Goal: Task Accomplishment & Management: Manage account settings

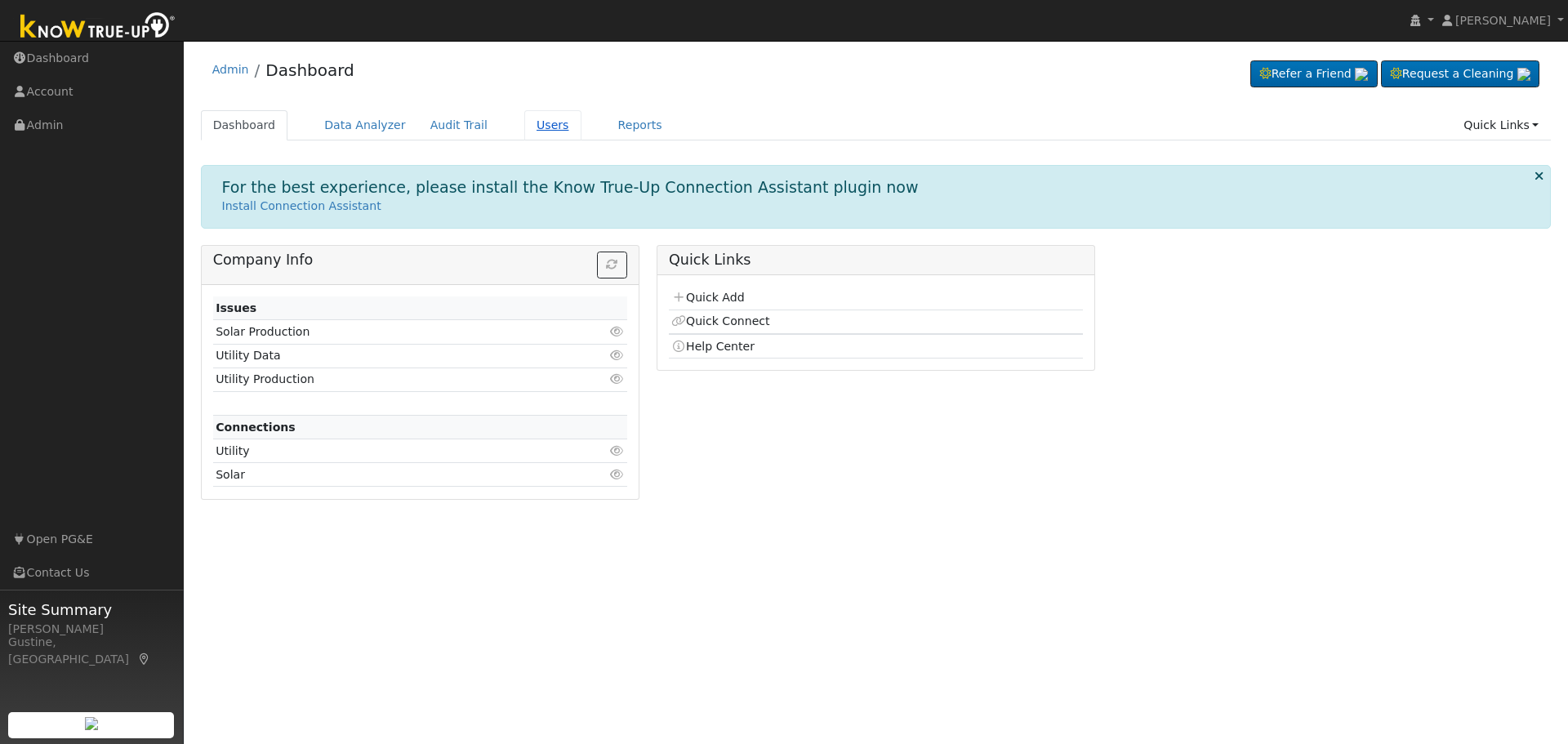
click at [525, 118] on link "Users" at bounding box center [553, 126] width 57 height 30
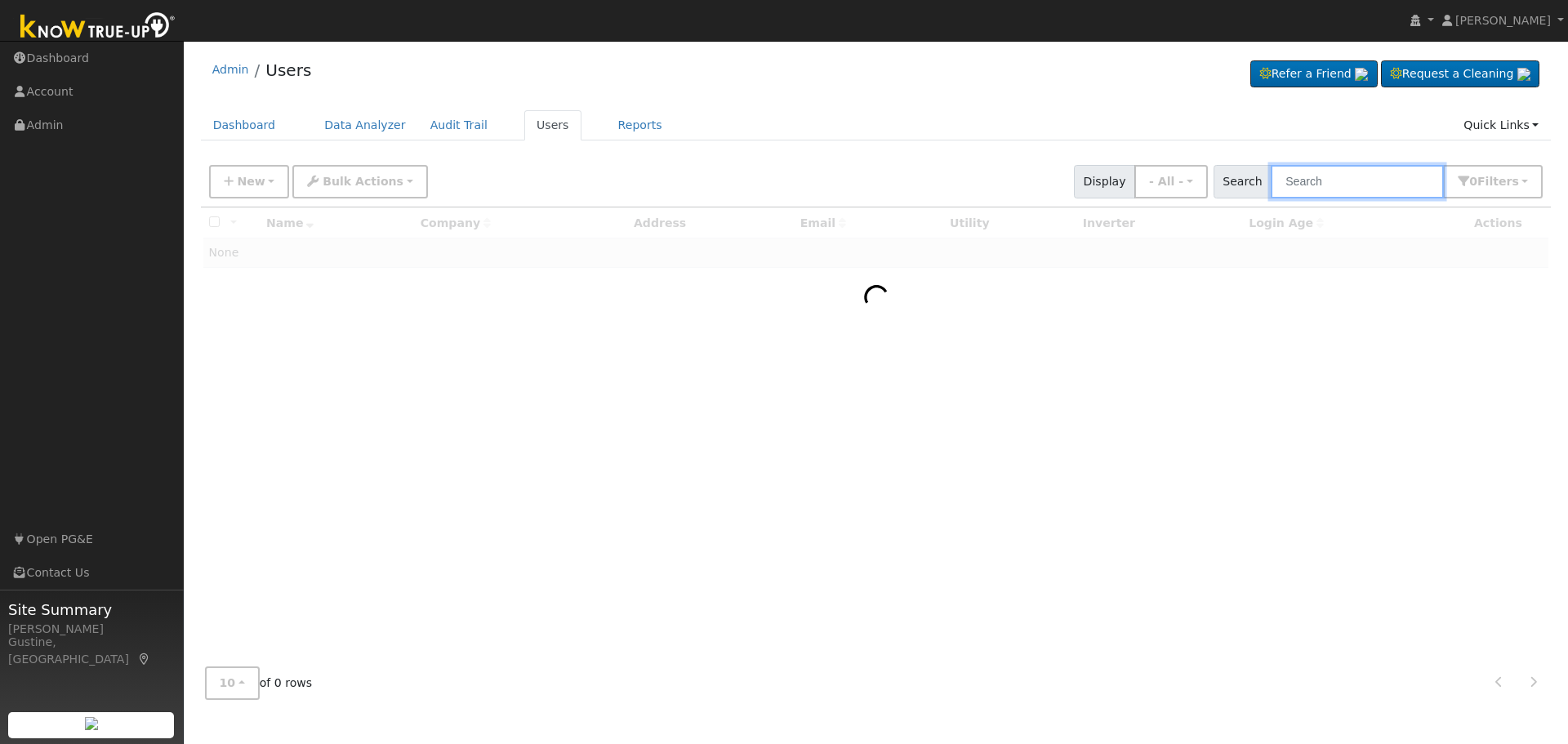
click at [1320, 179] on input "text" at bounding box center [1358, 181] width 173 height 33
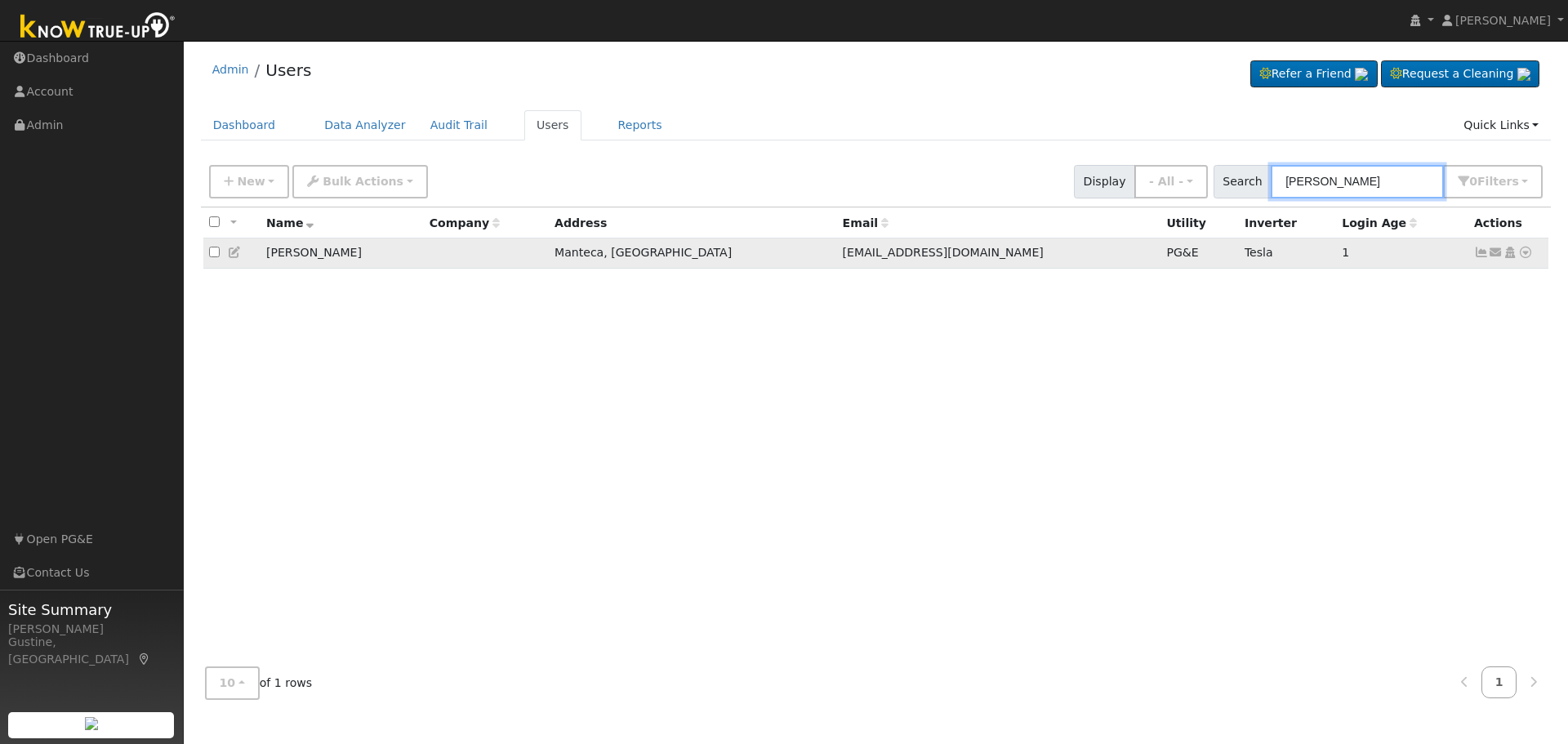
type input "michael thomps"
click at [1476, 253] on icon at bounding box center [1481, 252] width 14 height 11
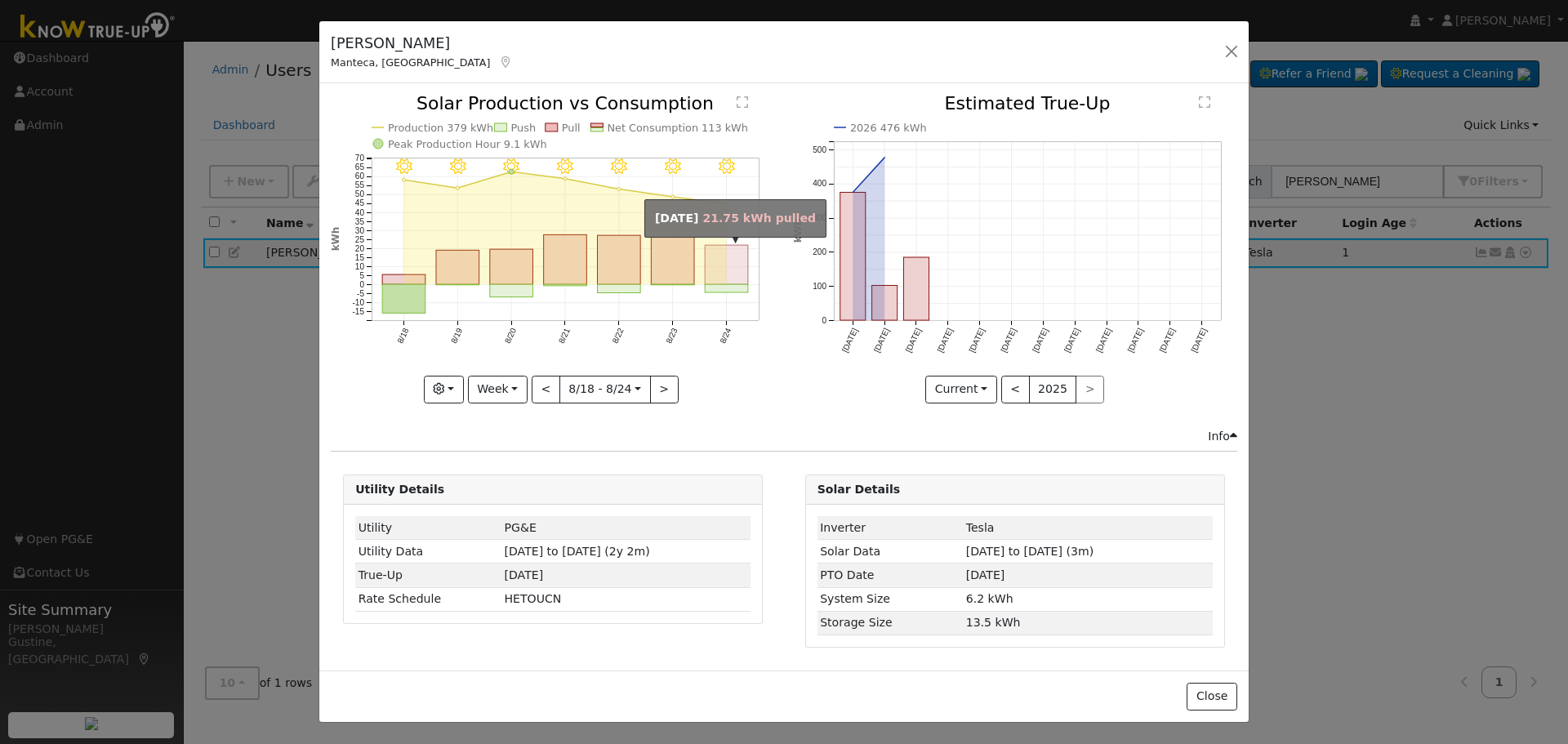
click at [731, 256] on rect "onclick=""" at bounding box center [726, 264] width 43 height 39
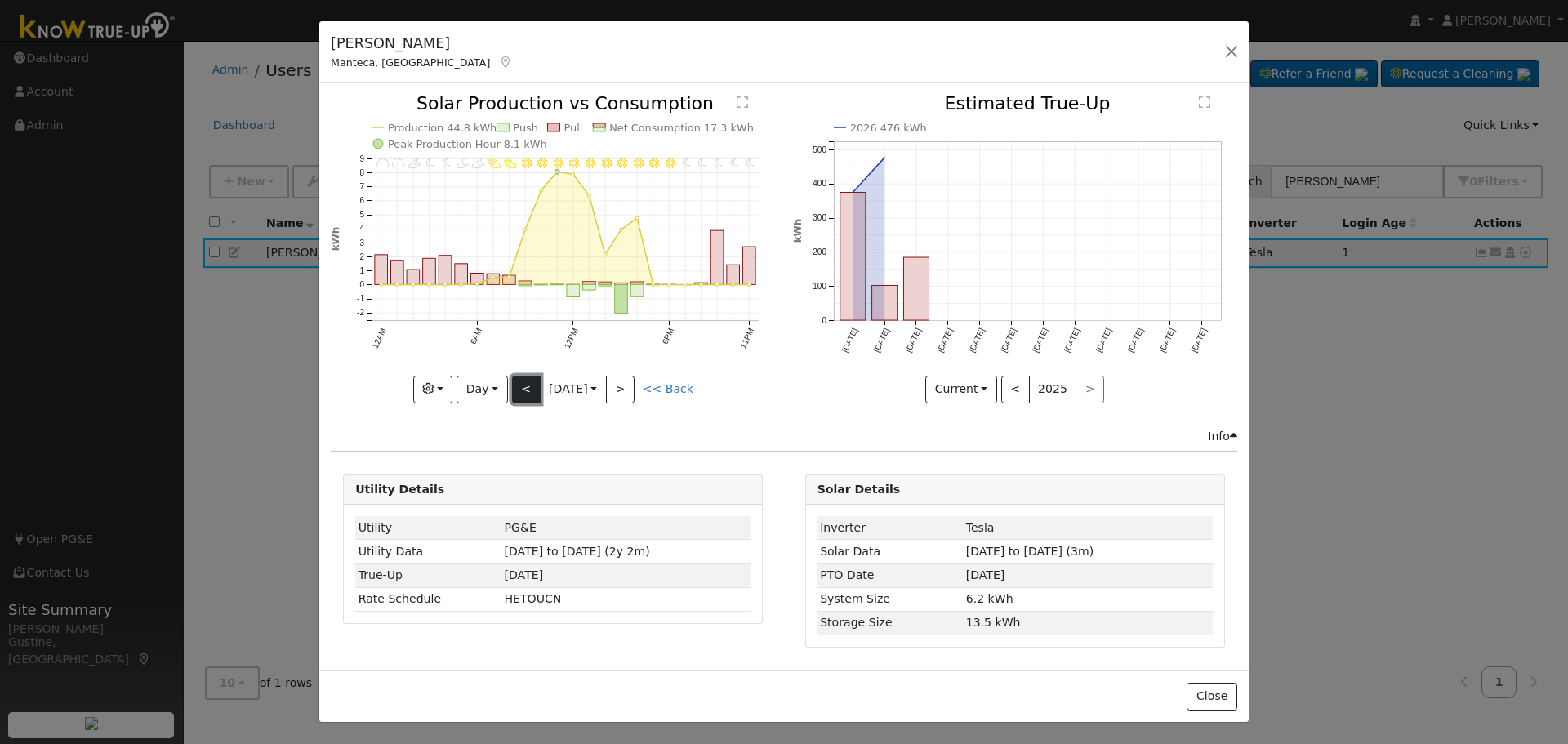
click at [527, 388] on button "<" at bounding box center [526, 389] width 29 height 28
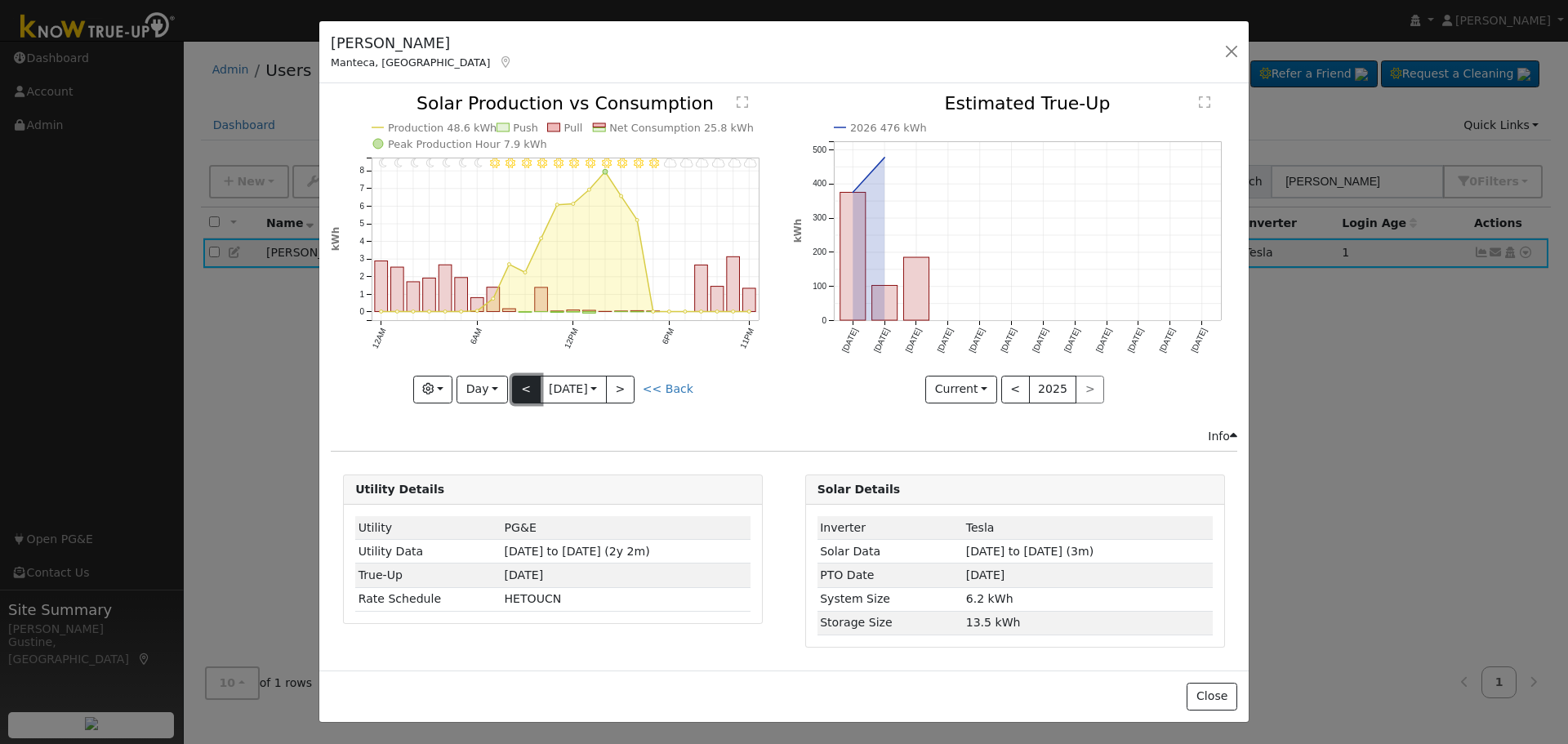
click at [522, 379] on button "<" at bounding box center [526, 389] width 29 height 28
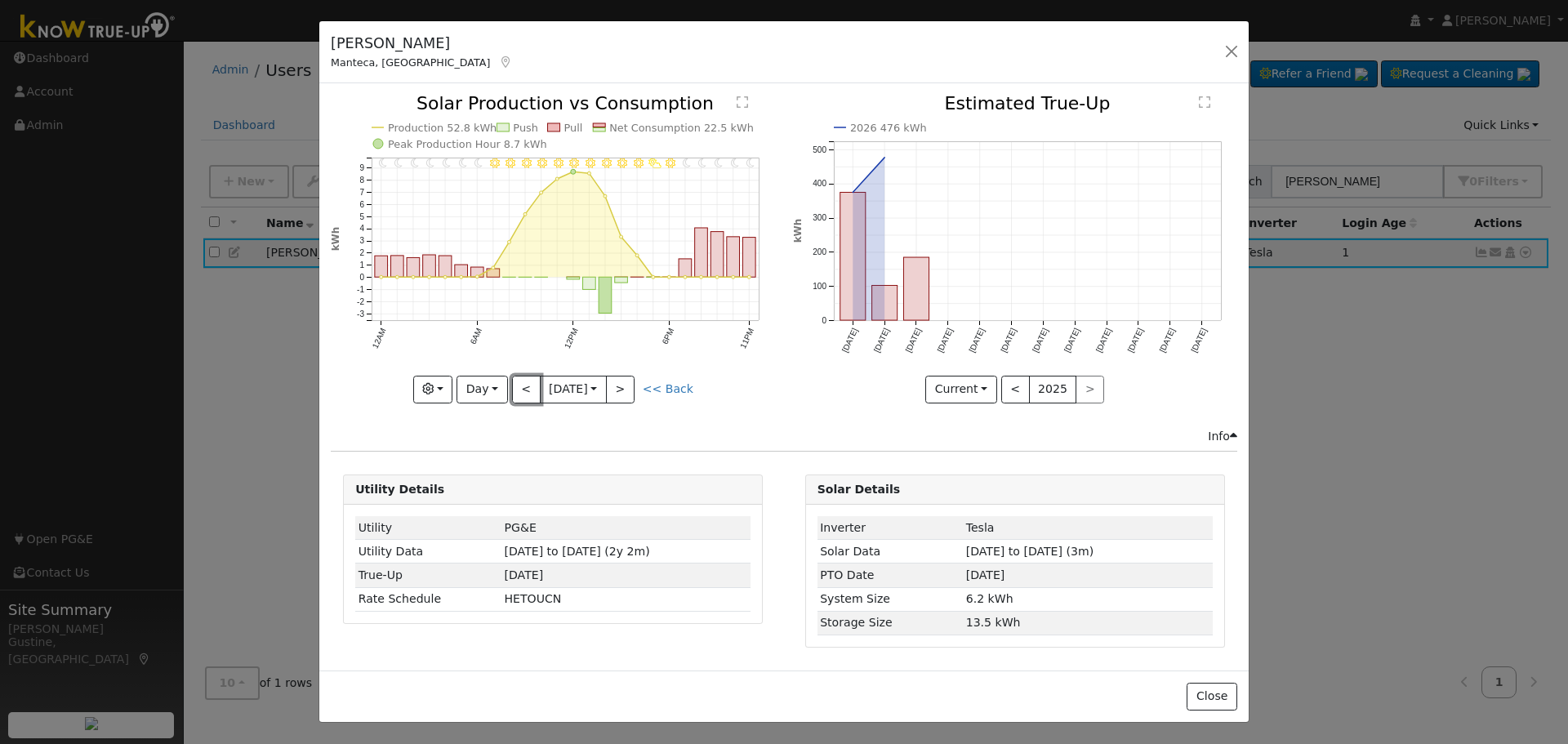
click at [518, 386] on button "<" at bounding box center [526, 389] width 29 height 28
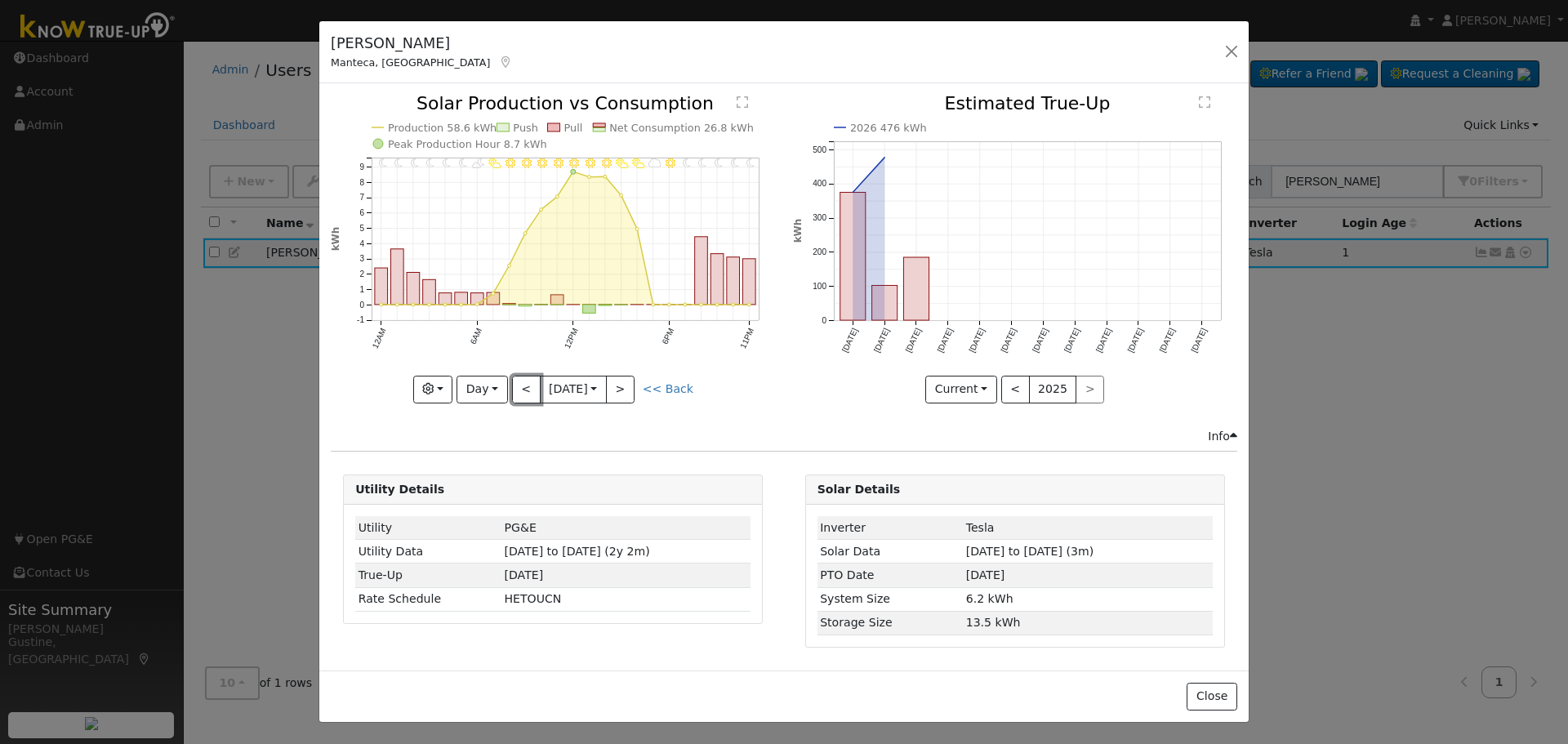
click at [518, 387] on button "<" at bounding box center [526, 389] width 29 height 28
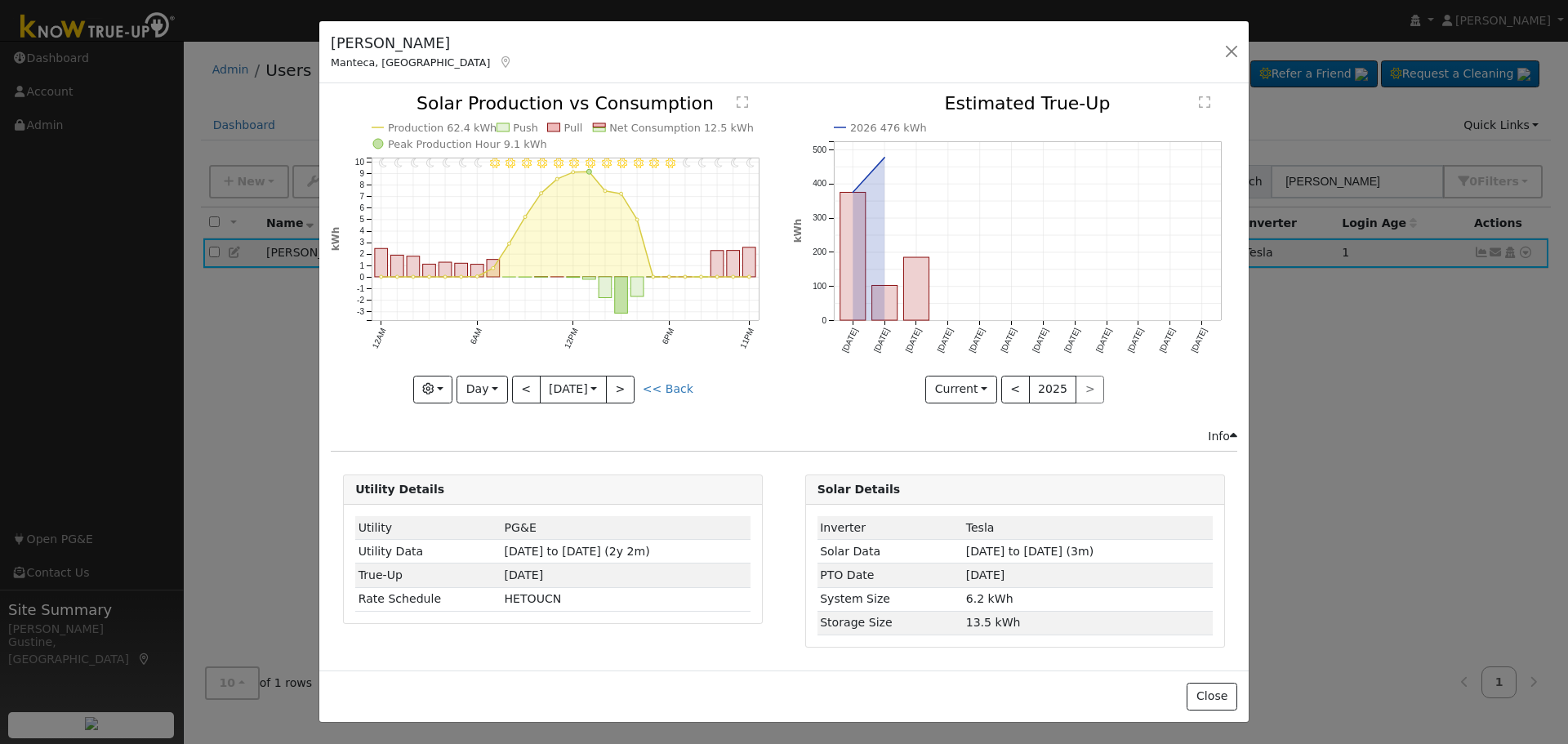
click at [515, 388] on div "11PM - Clear 10PM - Clear 9PM - Clear 8PM - Clear 7PM - Clear 6PM - Clear 5PM -…" at bounding box center [553, 248] width 445 height 307
click at [515, 388] on button "<" at bounding box center [526, 389] width 29 height 28
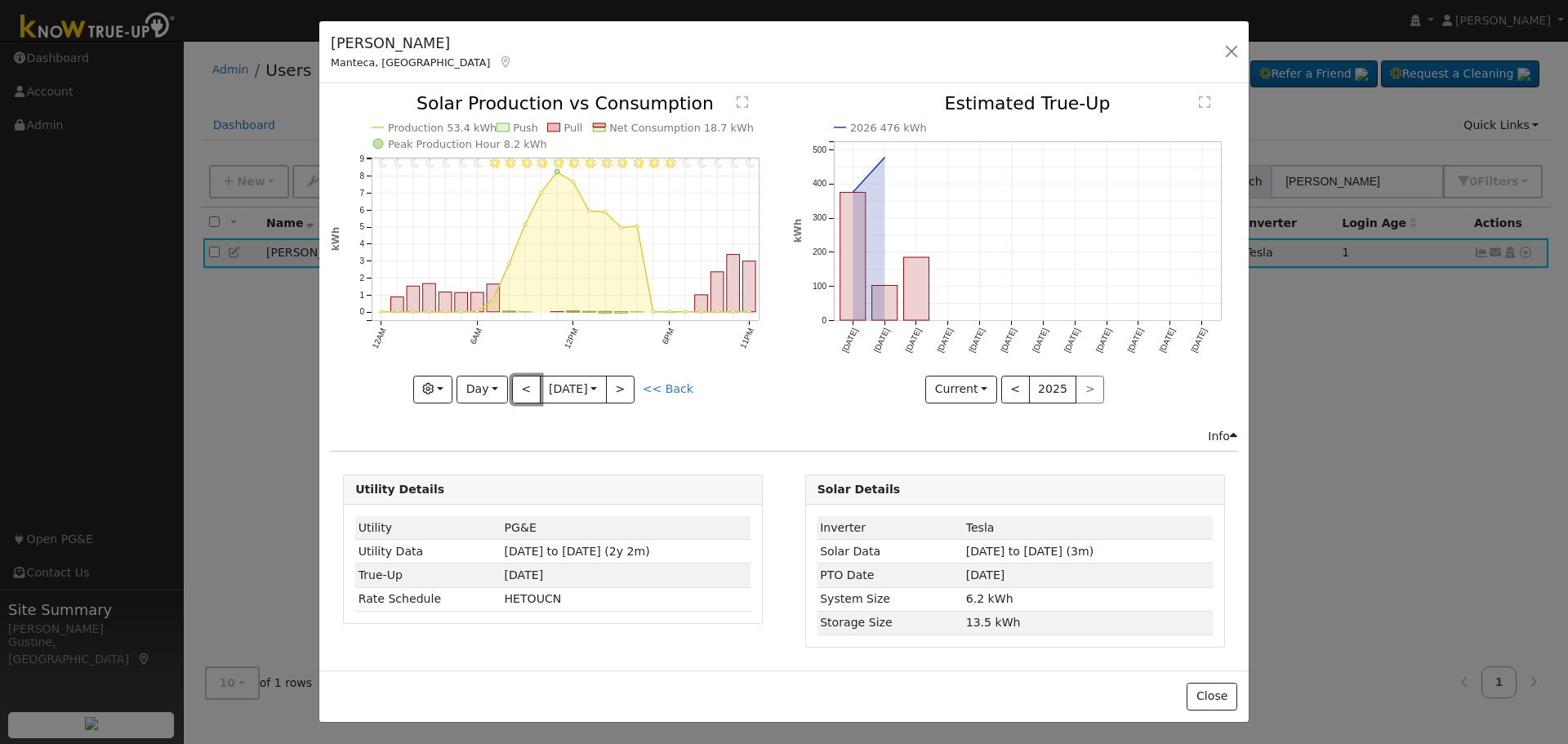
click at [515, 388] on button "<" at bounding box center [526, 389] width 29 height 28
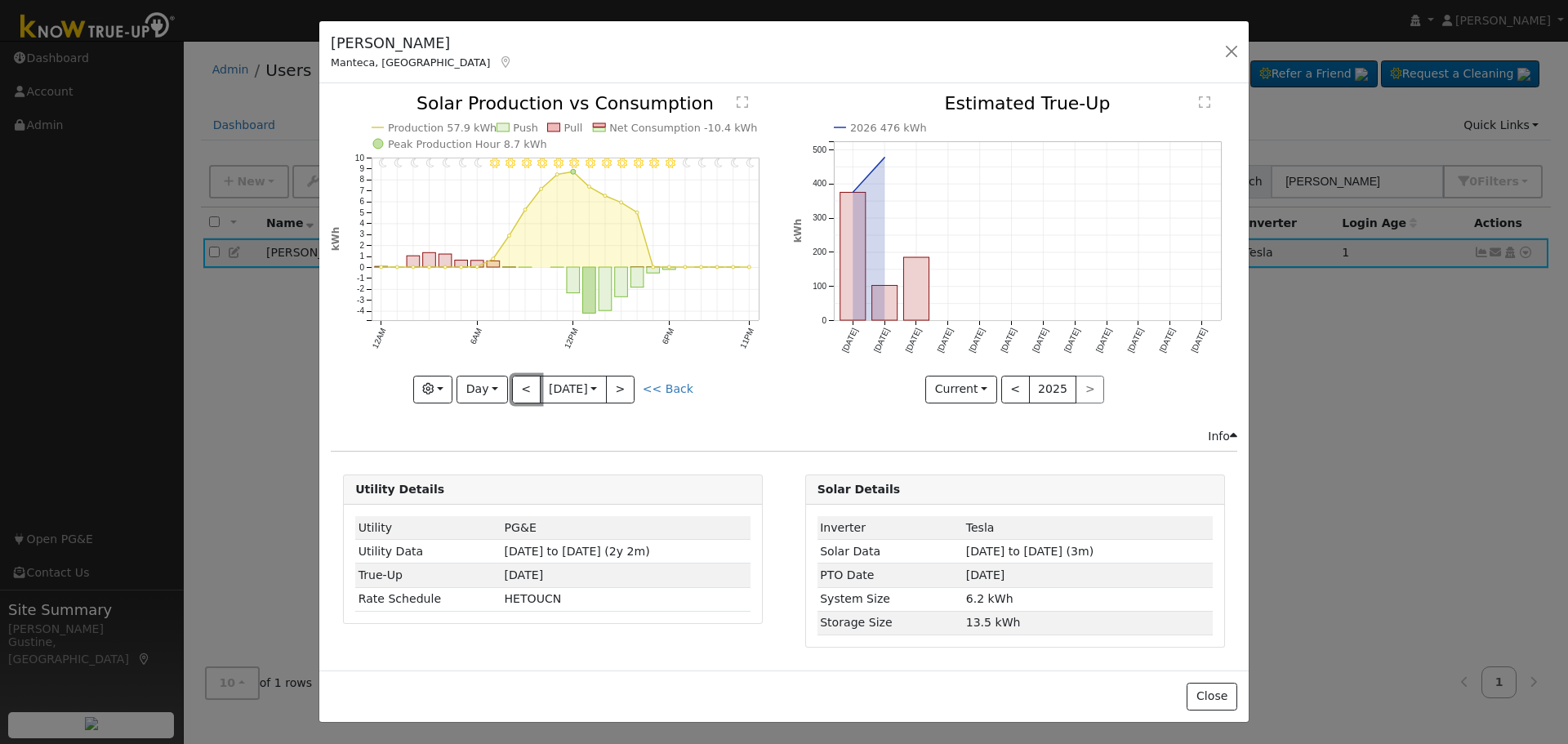
drag, startPoint x: 518, startPoint y: 391, endPoint x: 528, endPoint y: 396, distance: 11.2
click at [519, 391] on button "<" at bounding box center [526, 389] width 29 height 28
type input "2025-08-17"
